Goal: Task Accomplishment & Management: Use online tool/utility

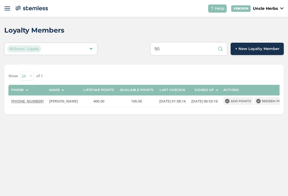
type input "9"
click at [200, 49] on input "text" at bounding box center [188, 48] width 77 height 13
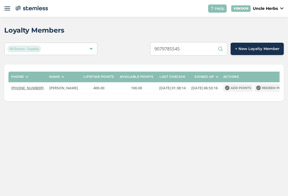
scroll to position [9, 0]
type input "9079785545"
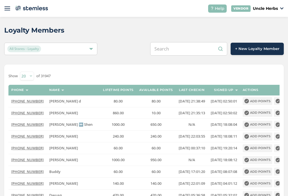
click at [186, 48] on input "text" at bounding box center [188, 48] width 77 height 13
click at [186, 50] on input "text" at bounding box center [188, 48] width 77 height 13
paste input "9079785545"
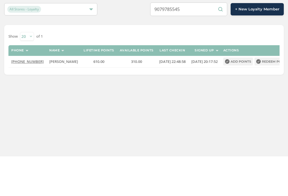
type input "9079785545"
click at [260, 97] on button "Redeem points" at bounding box center [272, 101] width 36 height 8
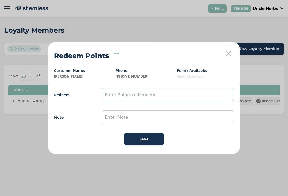
click at [133, 98] on input "text" at bounding box center [168, 94] width 132 height 13
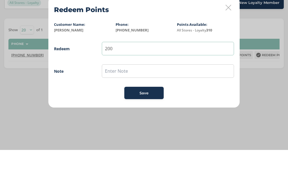
type input "200"
click at [133, 110] on input "text" at bounding box center [168, 116] width 132 height 13
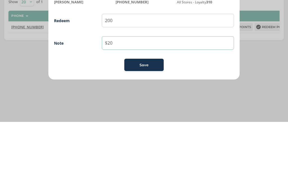
type input "$20"
click at [152, 133] on button "Save" at bounding box center [143, 139] width 39 height 12
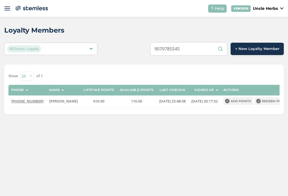
click at [185, 48] on input "9079785545" at bounding box center [188, 48] width 77 height 13
click at [185, 50] on input "9079785545" at bounding box center [188, 48] width 77 height 13
click at [189, 49] on input "9079785545" at bounding box center [188, 48] width 77 height 13
